Goal: Communication & Community: Participate in discussion

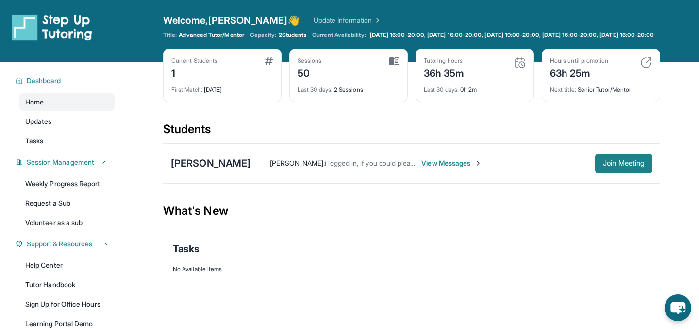
click at [630, 166] on span "Join Meeting" at bounding box center [624, 163] width 42 height 6
click at [607, 166] on span "Join Meeting" at bounding box center [624, 163] width 42 height 6
click at [426, 168] on span "View Messages" at bounding box center [451, 163] width 61 height 10
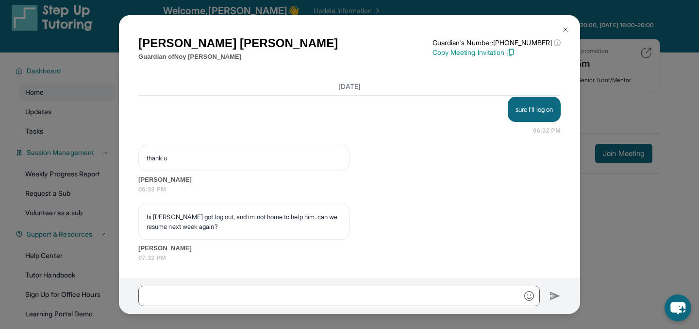
scroll to position [12, 0]
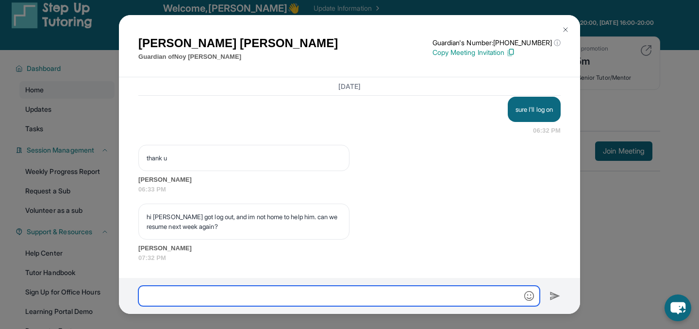
click at [319, 292] on input "text" at bounding box center [339, 296] width 402 height 20
type input "**********"
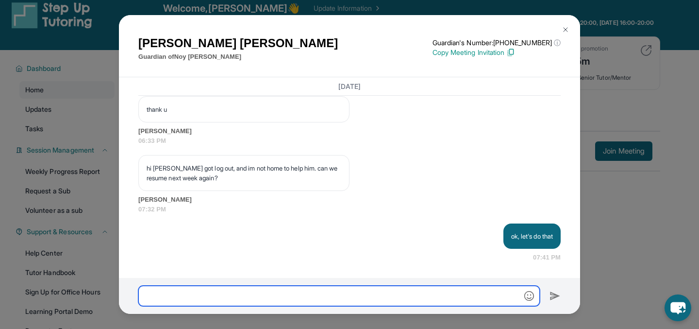
scroll to position [13658, 0]
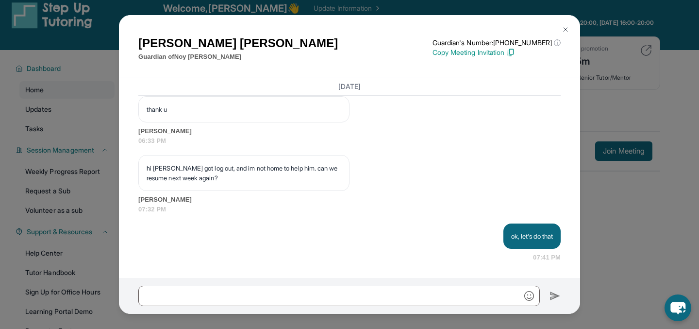
click at [562, 27] on img at bounding box center [566, 30] width 8 height 8
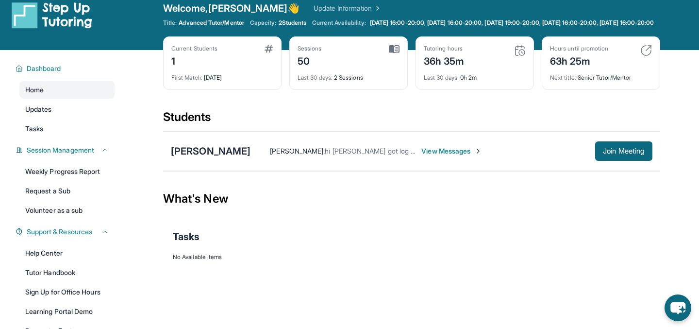
scroll to position [0, 0]
